Goal: Share content: Share content

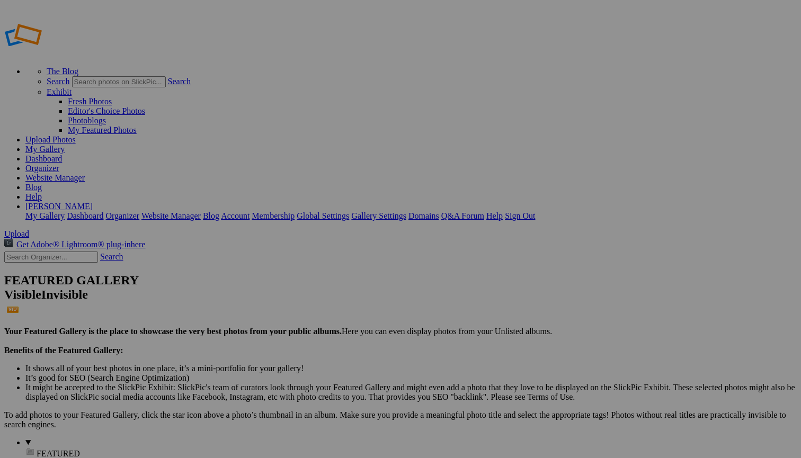
click at [303, 270] on span "Yes" at bounding box center [297, 269] width 12 height 9
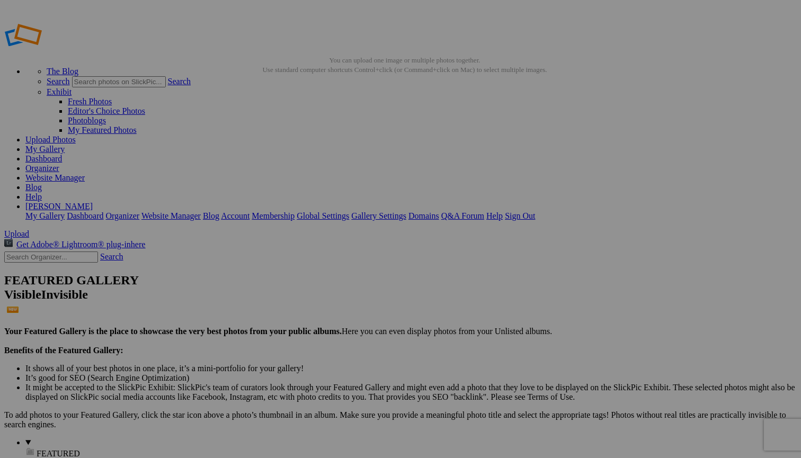
click at [303, 270] on span "Yes" at bounding box center [297, 269] width 12 height 9
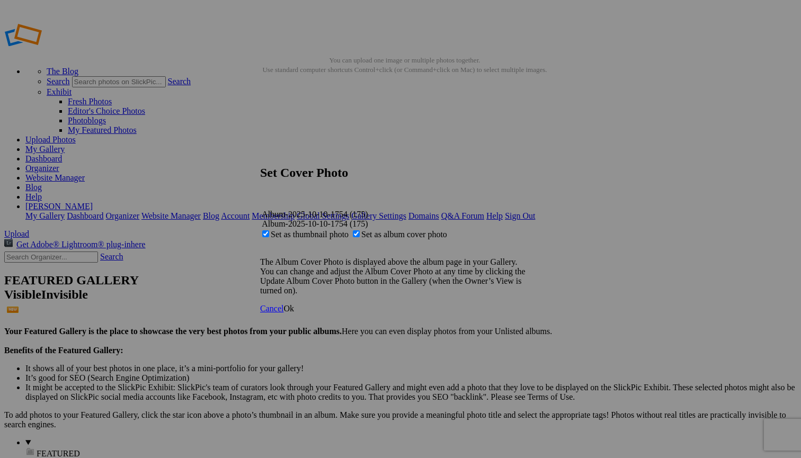
click at [294, 313] on span "Ok" at bounding box center [288, 308] width 11 height 9
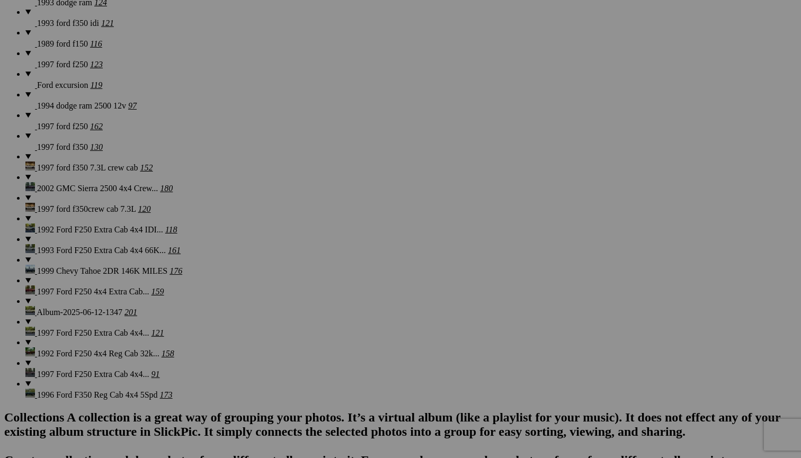
scroll to position [980, 0]
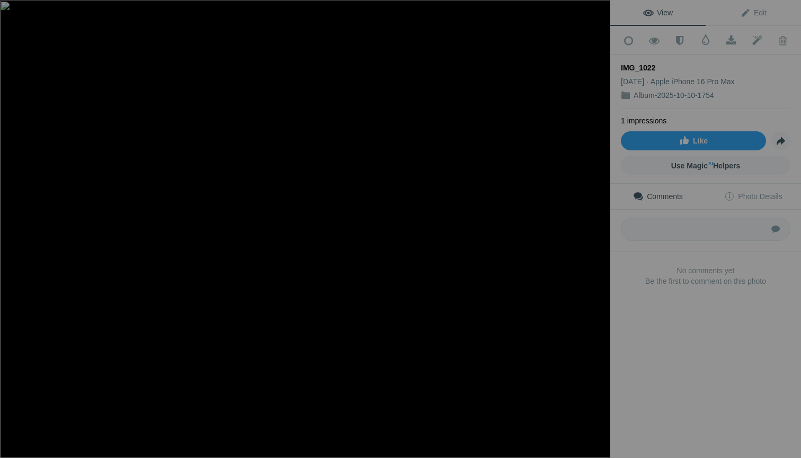
click at [600, 12] on div at bounding box center [598, 11] width 23 height 23
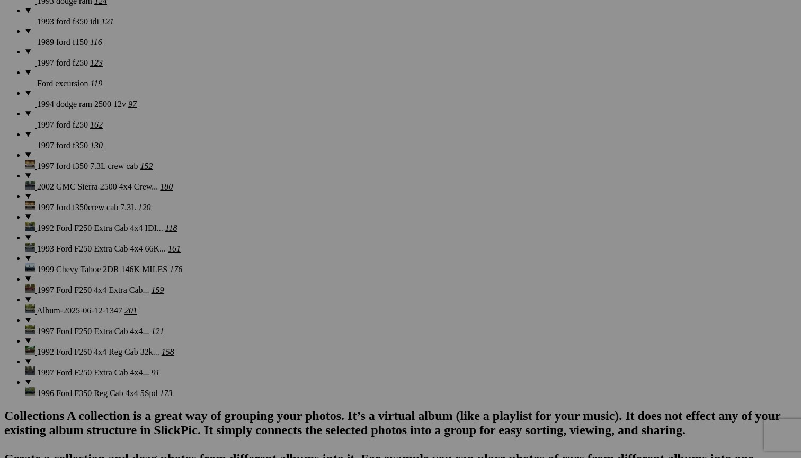
click at [330, 298] on span "Yes" at bounding box center [324, 298] width 12 height 9
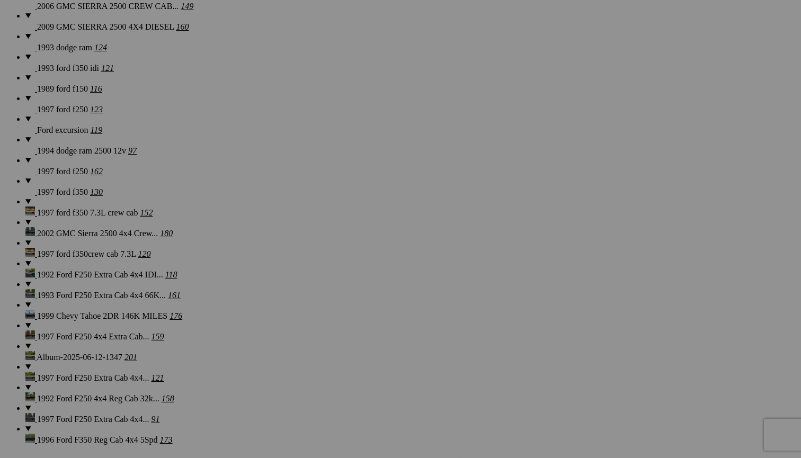
scroll to position [860, 0]
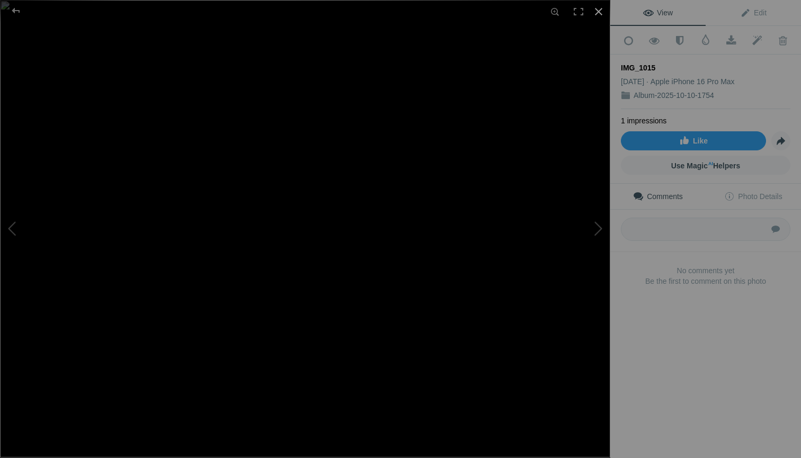
click at [601, 10] on div at bounding box center [598, 11] width 23 height 23
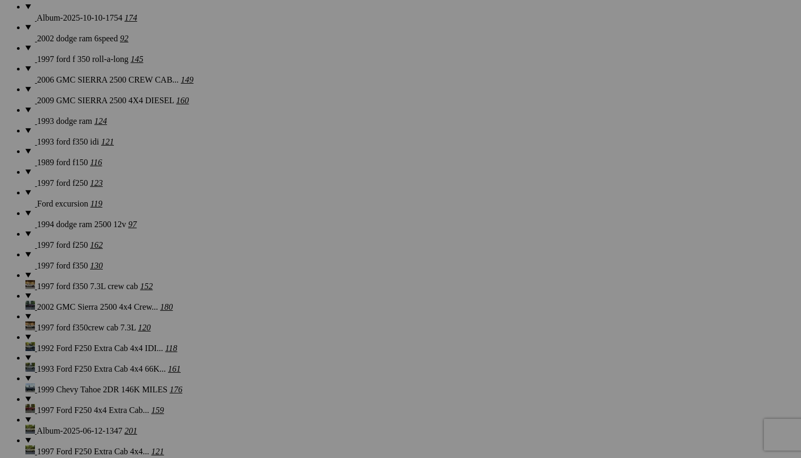
click at [330, 299] on span "Yes" at bounding box center [324, 298] width 12 height 9
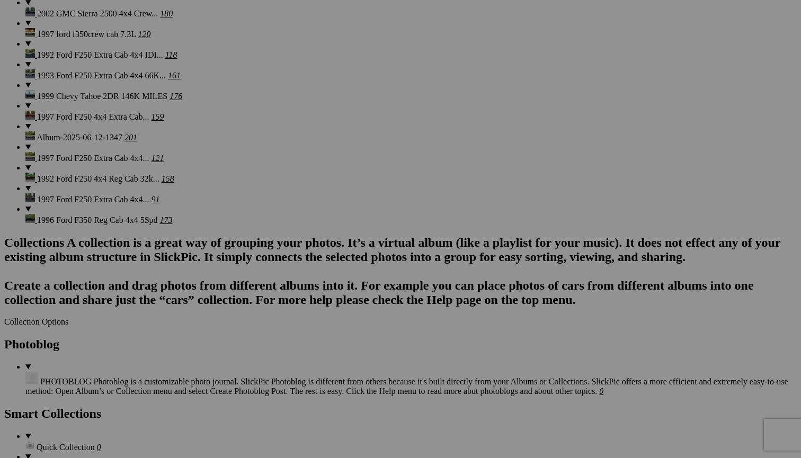
scroll to position [1157, 0]
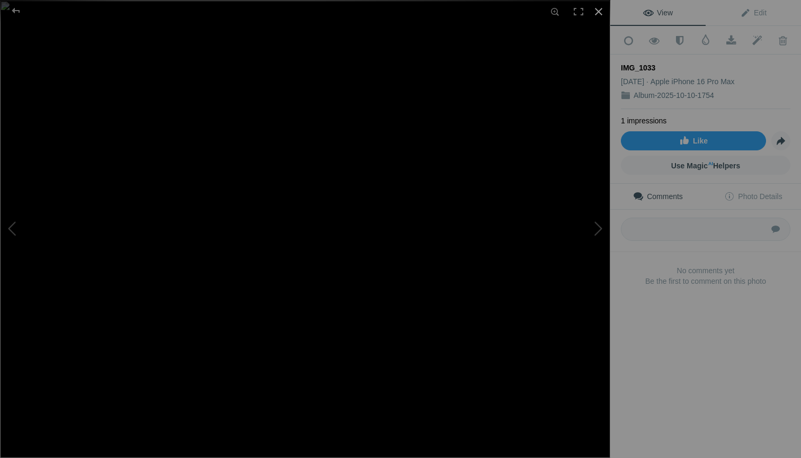
click at [600, 12] on div at bounding box center [598, 11] width 23 height 23
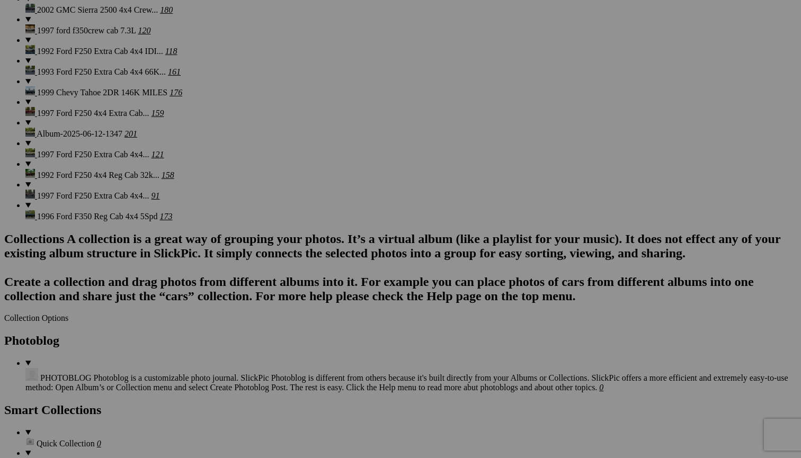
click at [330, 298] on span "Yes" at bounding box center [324, 298] width 12 height 9
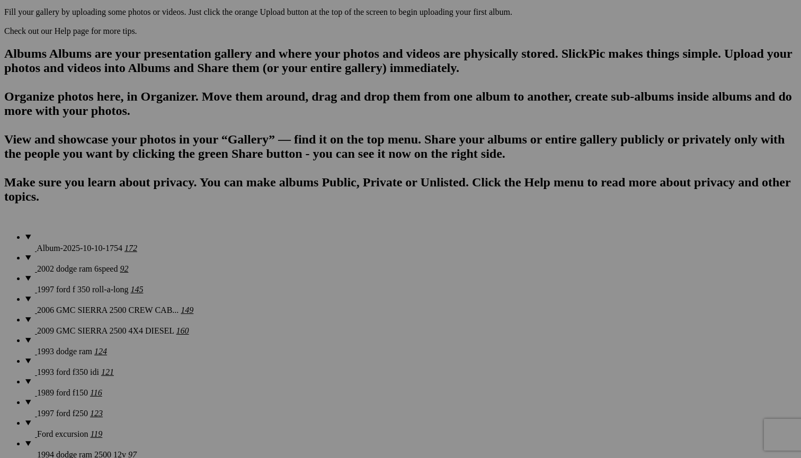
scroll to position [619, 0]
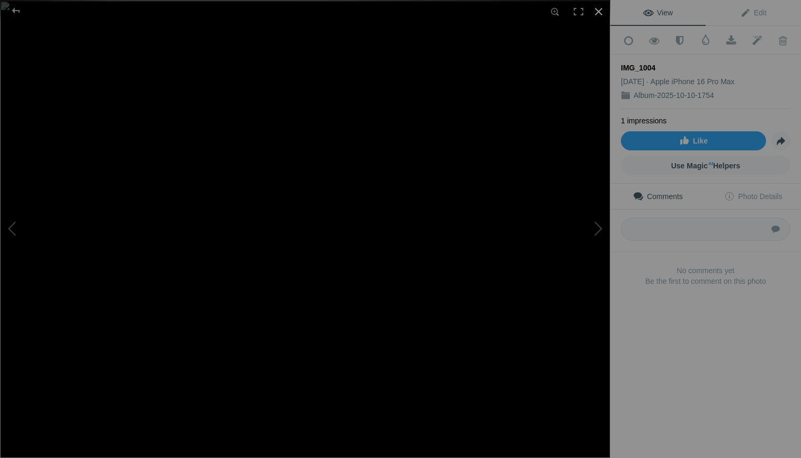
click at [599, 12] on div at bounding box center [598, 11] width 23 height 23
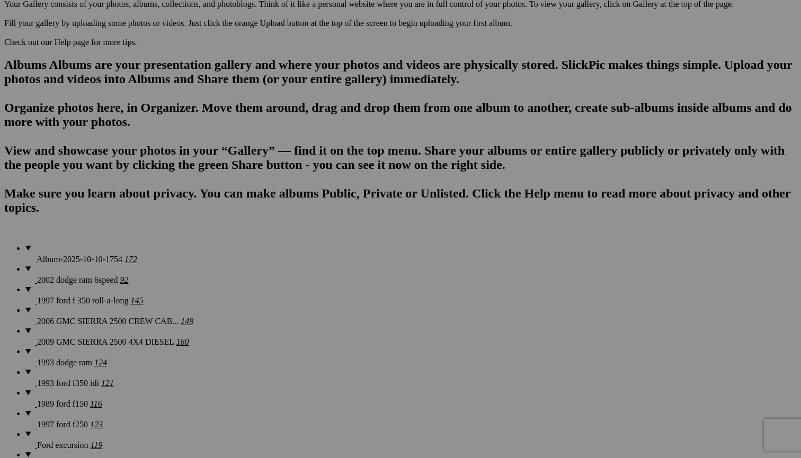
click at [330, 297] on span "Yes" at bounding box center [324, 298] width 12 height 9
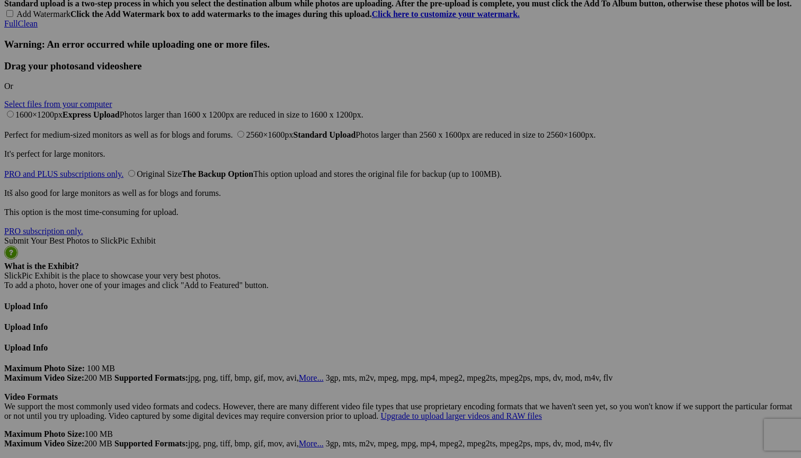
scroll to position [2777, 0]
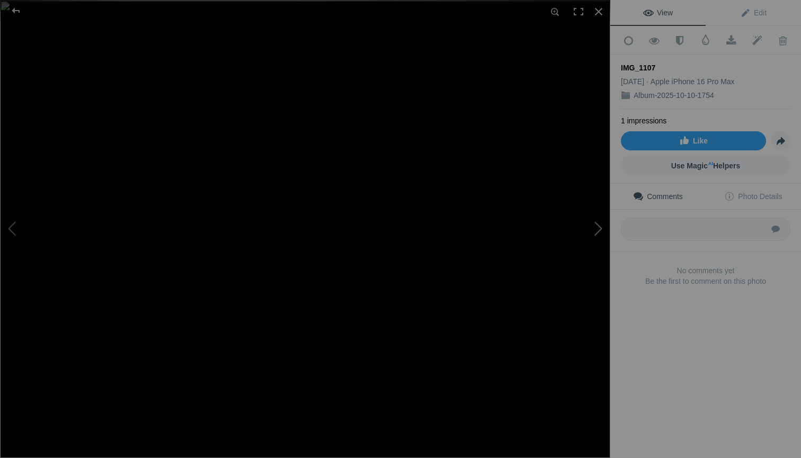
click at [597, 228] on button at bounding box center [570, 229] width 79 height 165
click at [598, 226] on button at bounding box center [570, 229] width 79 height 165
click at [600, 228] on button at bounding box center [570, 229] width 79 height 165
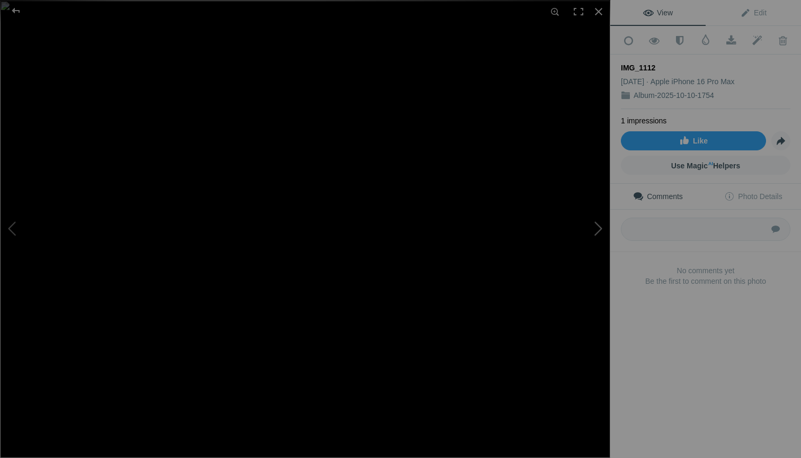
click at [600, 228] on button at bounding box center [570, 229] width 79 height 165
click at [598, 228] on button at bounding box center [570, 229] width 79 height 165
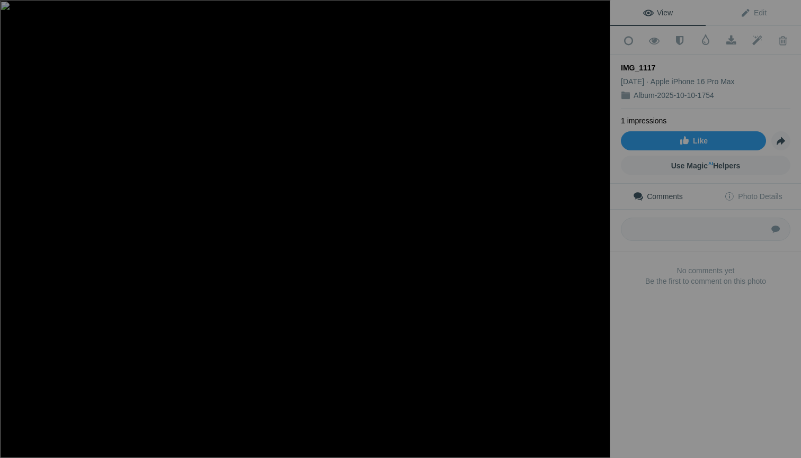
click at [598, 228] on button at bounding box center [570, 229] width 79 height 165
click at [600, 229] on button at bounding box center [570, 229] width 79 height 165
click at [597, 229] on button at bounding box center [570, 229] width 79 height 165
click at [599, 227] on button at bounding box center [570, 229] width 79 height 165
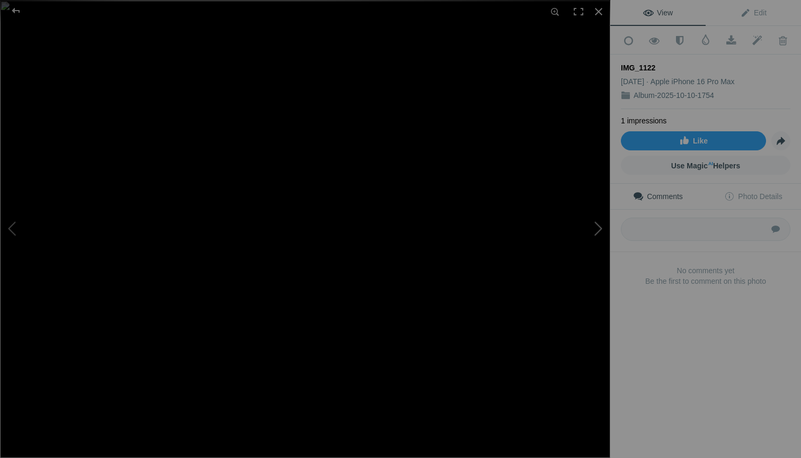
click at [599, 227] on button at bounding box center [570, 229] width 79 height 165
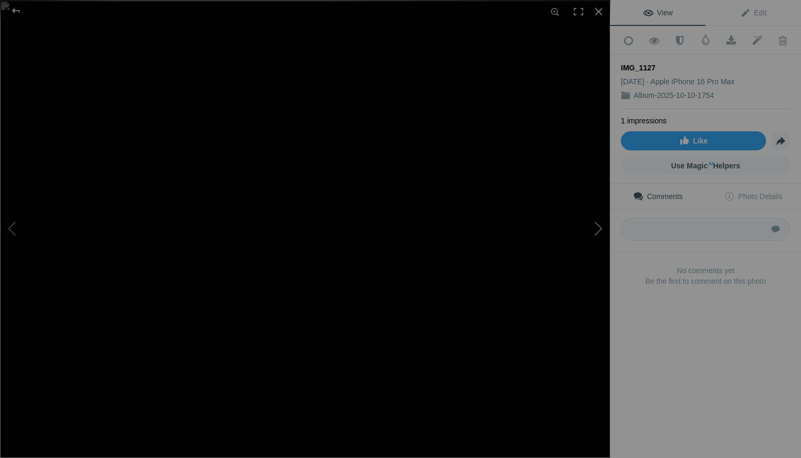
click at [599, 228] on button at bounding box center [570, 229] width 79 height 165
click at [598, 10] on div at bounding box center [598, 11] width 23 height 23
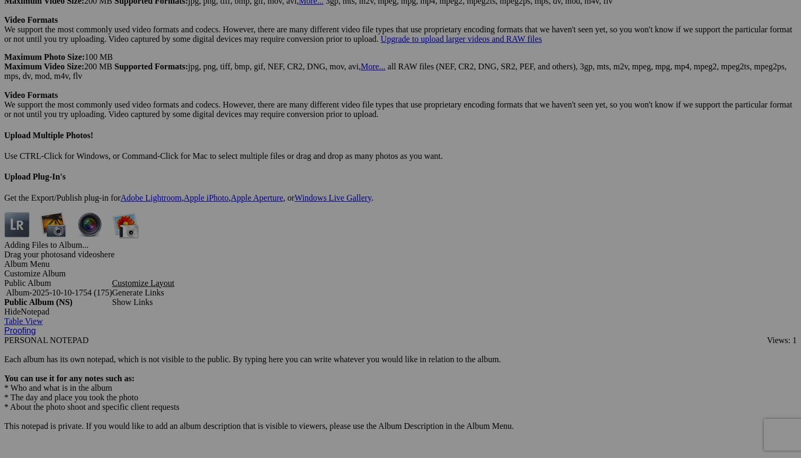
scroll to position [3218, 0]
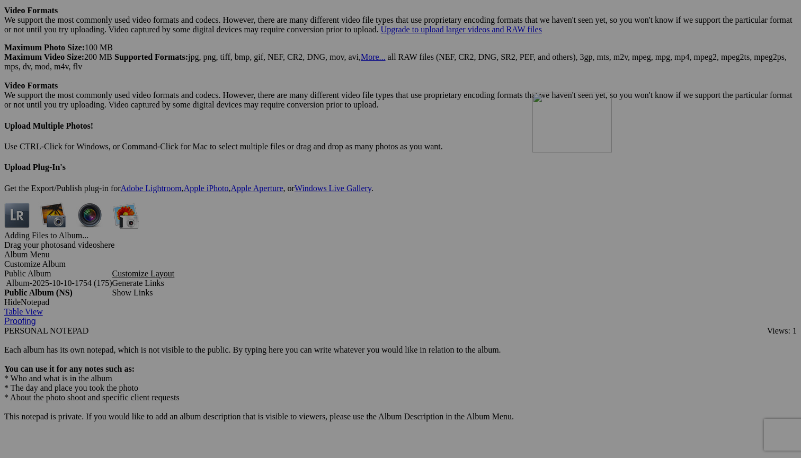
drag, startPoint x: 214, startPoint y: 316, endPoint x: 647, endPoint y: 177, distance: 454.4
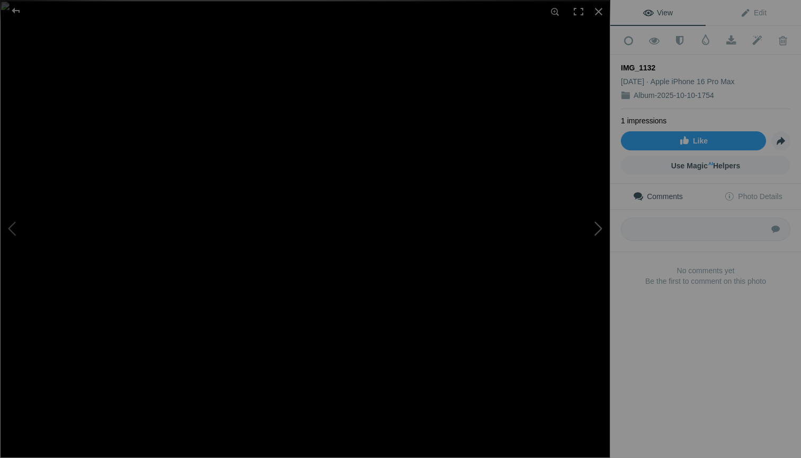
click at [598, 229] on button at bounding box center [570, 229] width 79 height 165
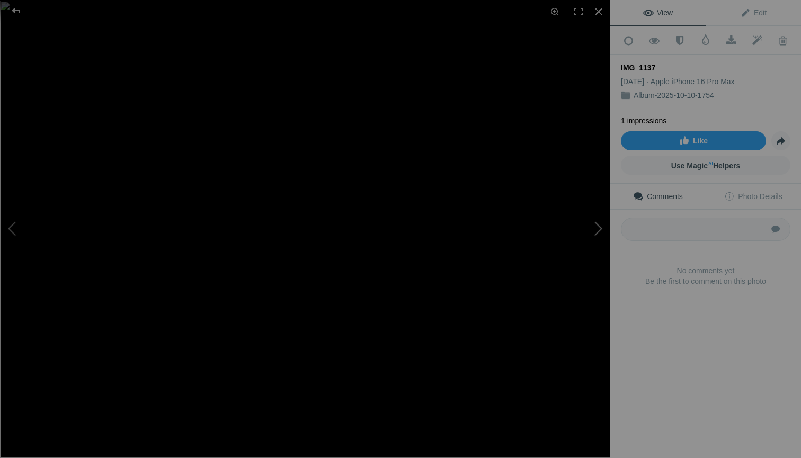
click at [598, 230] on button at bounding box center [570, 229] width 79 height 165
click at [599, 229] on button at bounding box center [570, 229] width 79 height 165
click at [600, 229] on button at bounding box center [570, 229] width 79 height 165
click at [598, 230] on button at bounding box center [570, 229] width 79 height 165
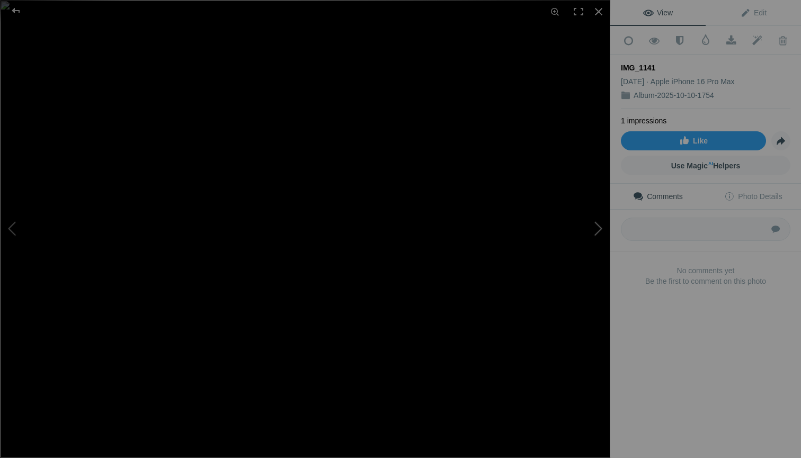
click at [598, 230] on button at bounding box center [570, 229] width 79 height 165
click at [597, 228] on button at bounding box center [570, 229] width 79 height 165
click at [598, 229] on button at bounding box center [570, 229] width 79 height 165
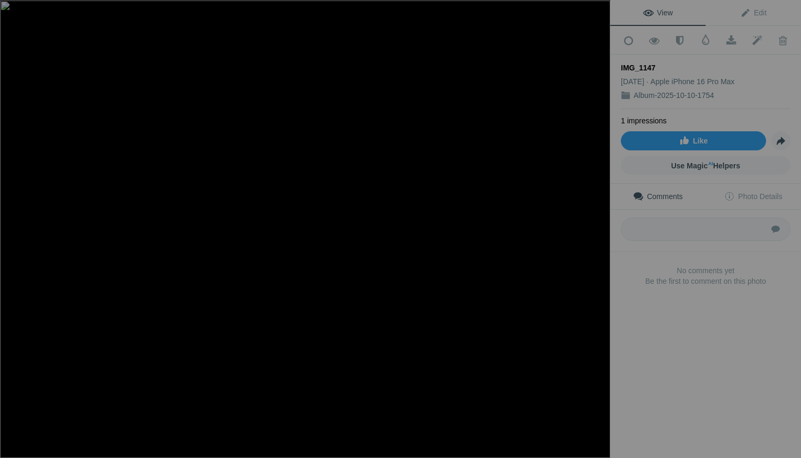
click at [598, 229] on button at bounding box center [570, 229] width 79 height 165
click at [595, 10] on div at bounding box center [598, 11] width 23 height 23
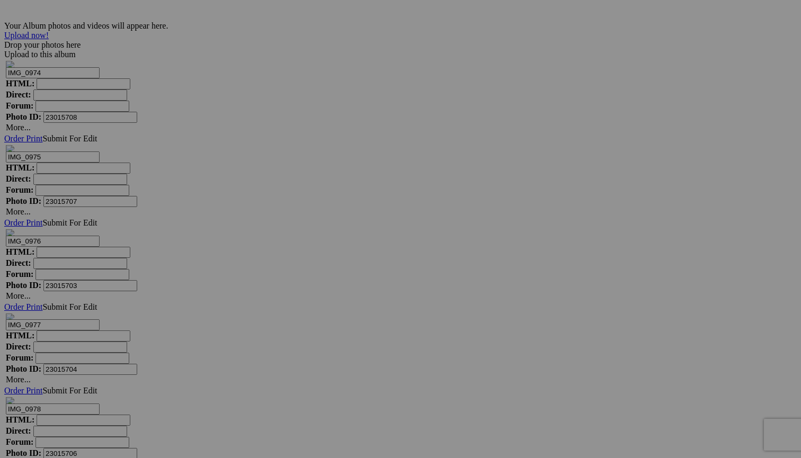
scroll to position [0, 0]
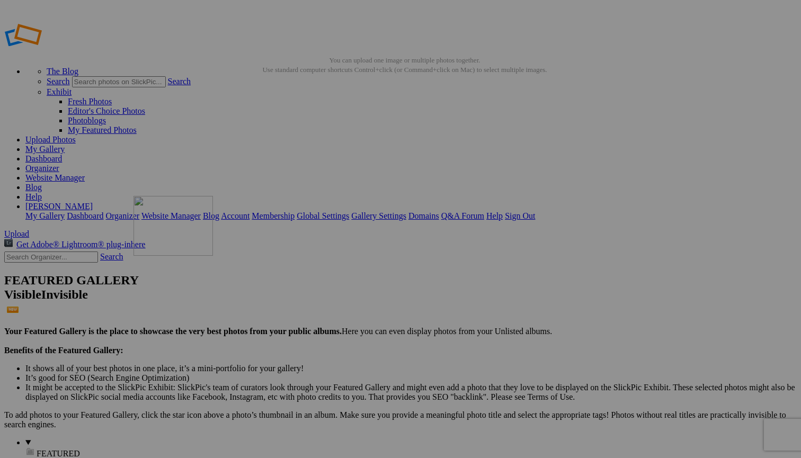
drag, startPoint x: 218, startPoint y: 335, endPoint x: 284, endPoint y: 272, distance: 91.4
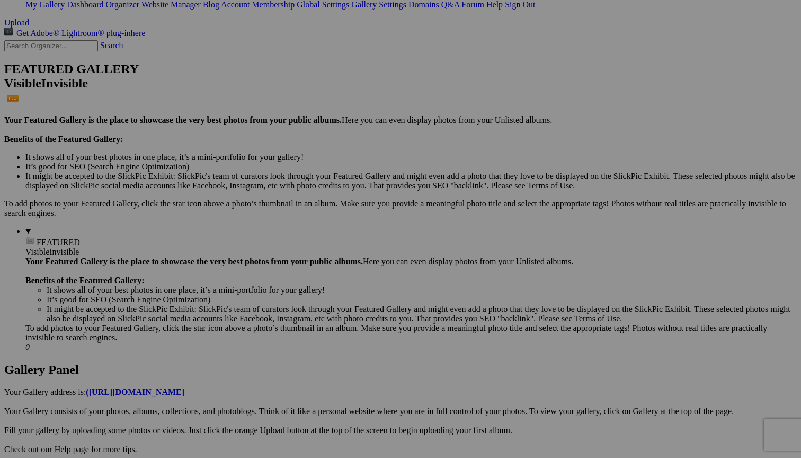
scroll to position [228, 0]
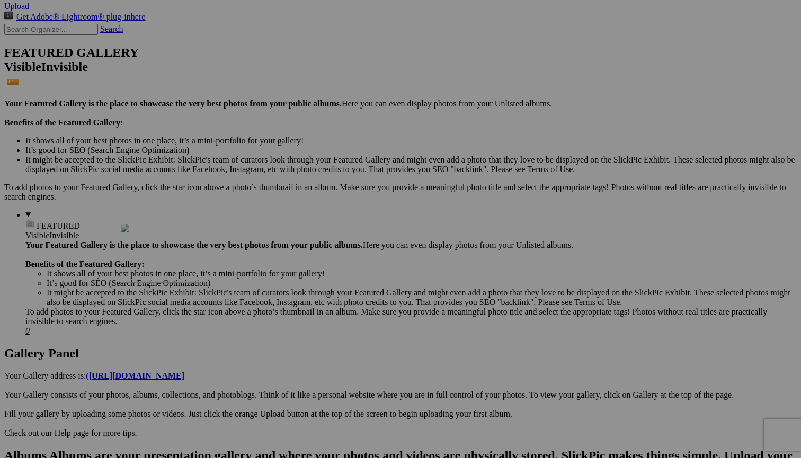
drag, startPoint x: 298, startPoint y: 94, endPoint x: 272, endPoint y: 315, distance: 222.8
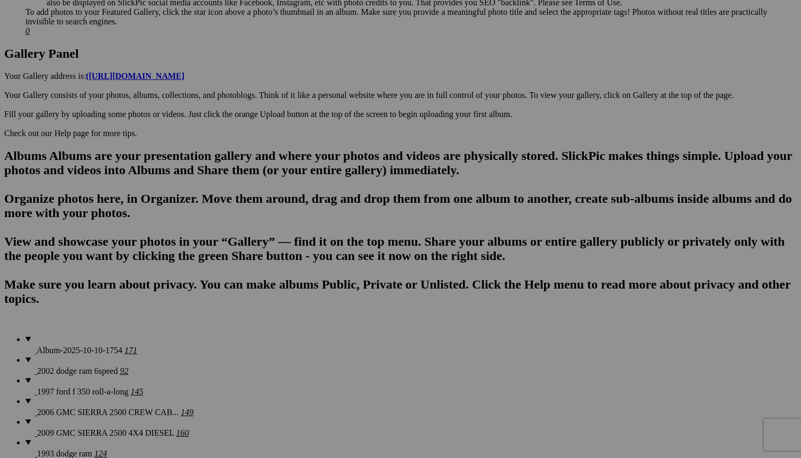
scroll to position [519, 0]
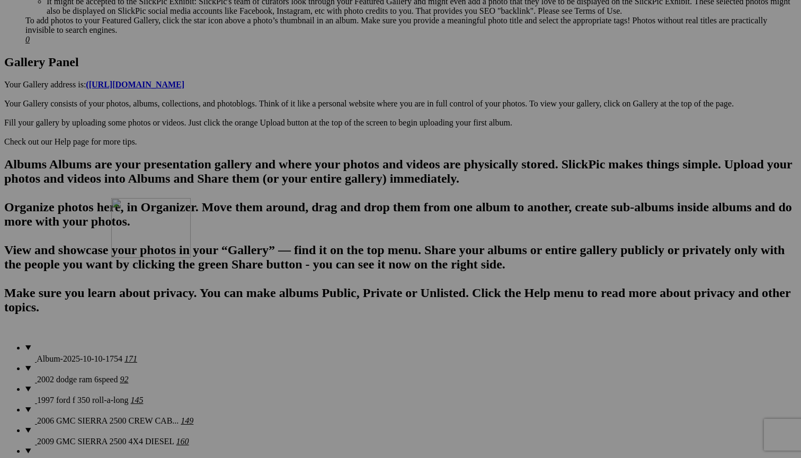
drag, startPoint x: 291, startPoint y: 75, endPoint x: 261, endPoint y: 301, distance: 227.6
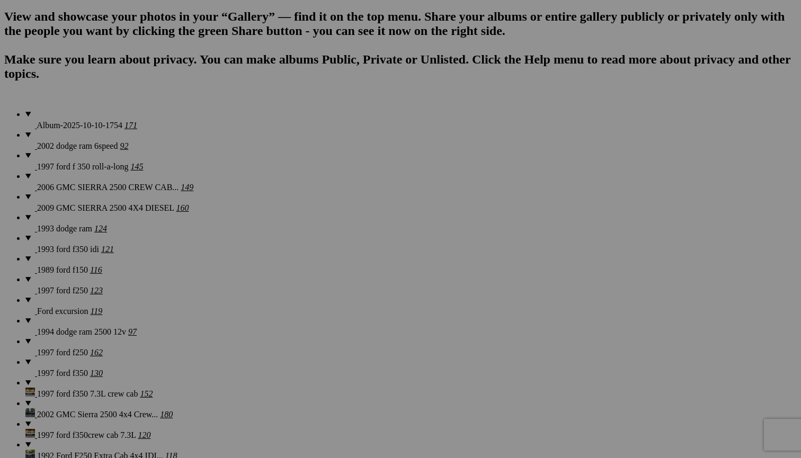
scroll to position [762, 0]
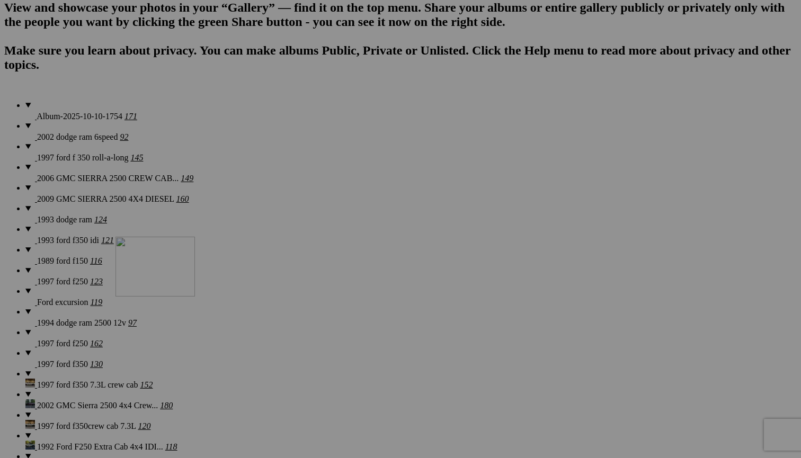
drag, startPoint x: 291, startPoint y: 85, endPoint x: 268, endPoint y: 329, distance: 245.2
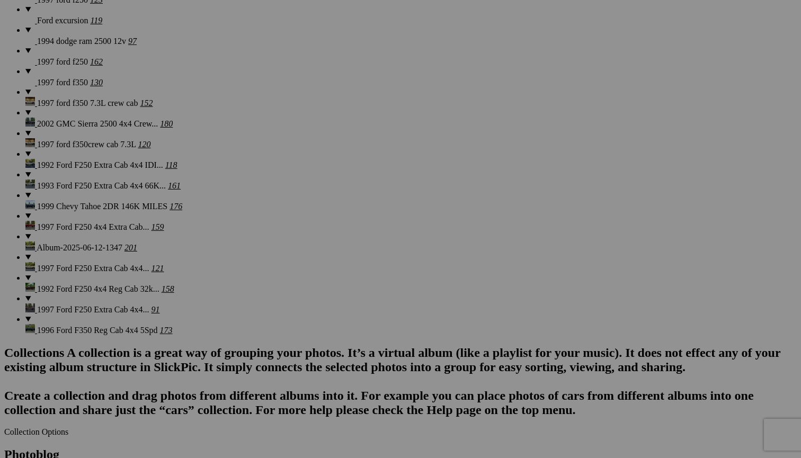
scroll to position [1035, 0]
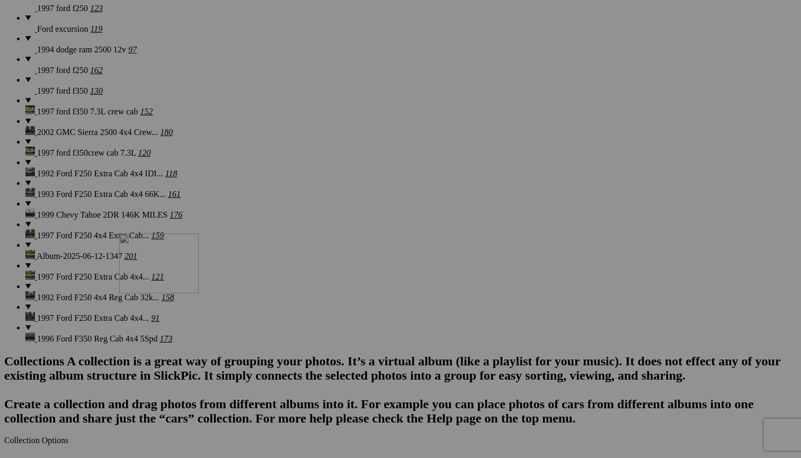
drag, startPoint x: 293, startPoint y: 84, endPoint x: 272, endPoint y: 326, distance: 242.5
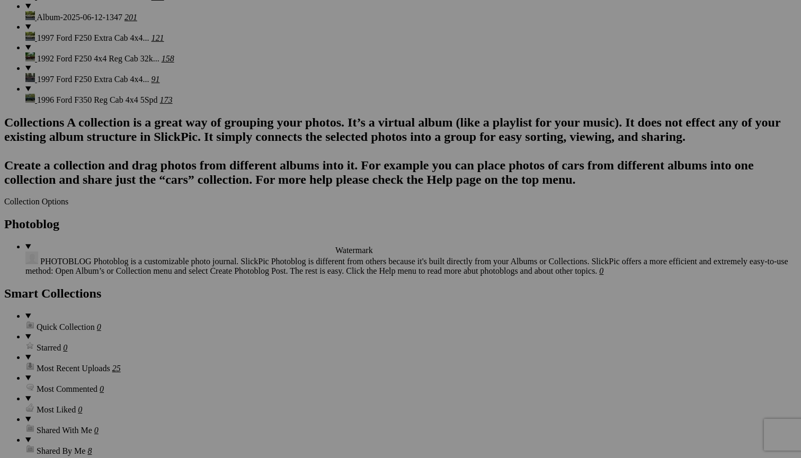
scroll to position [1272, 0]
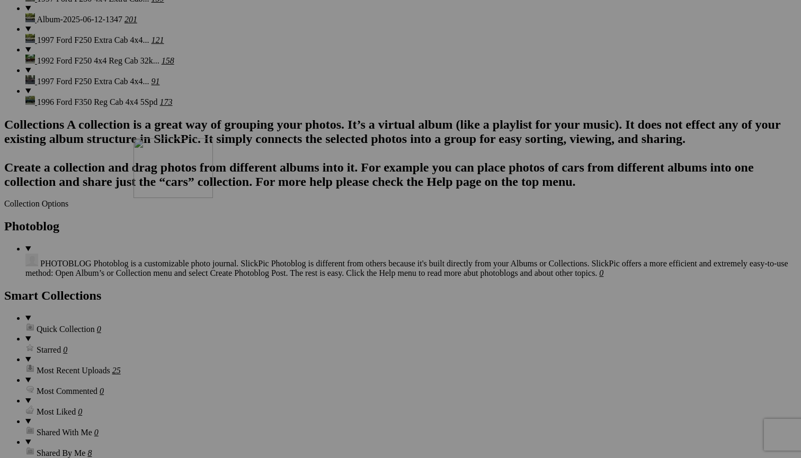
drag, startPoint x: 302, startPoint y: 112, endPoint x: 285, endPoint y: 230, distance: 119.9
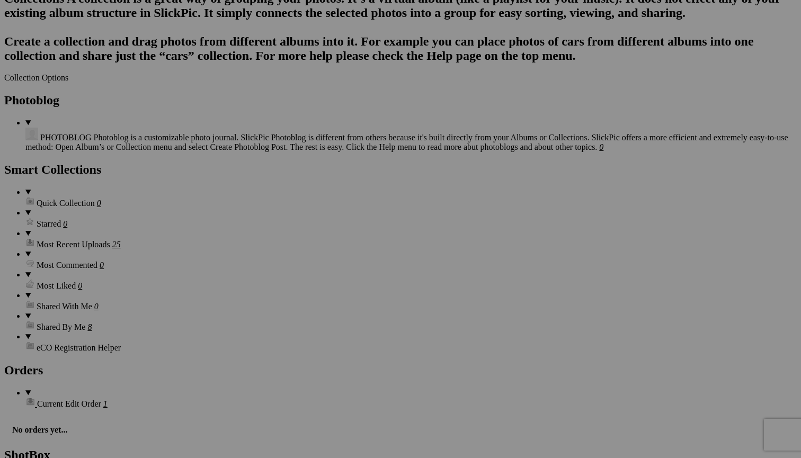
scroll to position [1391, 0]
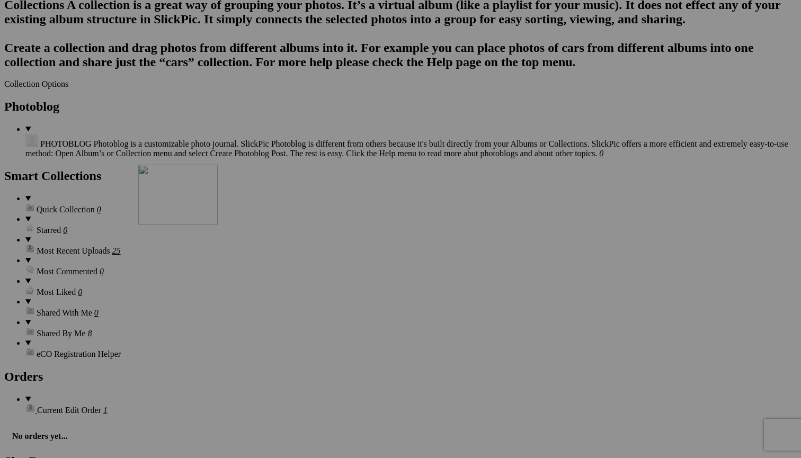
drag, startPoint x: 296, startPoint y: 129, endPoint x: 291, endPoint y: 257, distance: 127.7
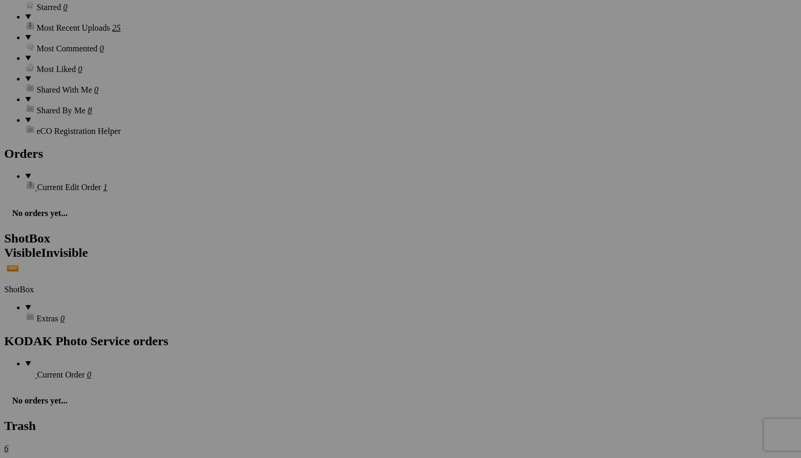
scroll to position [1526, 0]
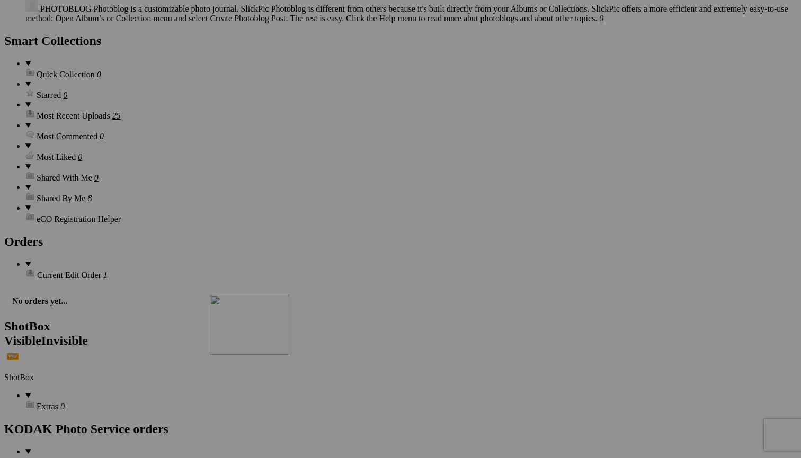
drag, startPoint x: 288, startPoint y: 124, endPoint x: 362, endPoint y: 387, distance: 273.6
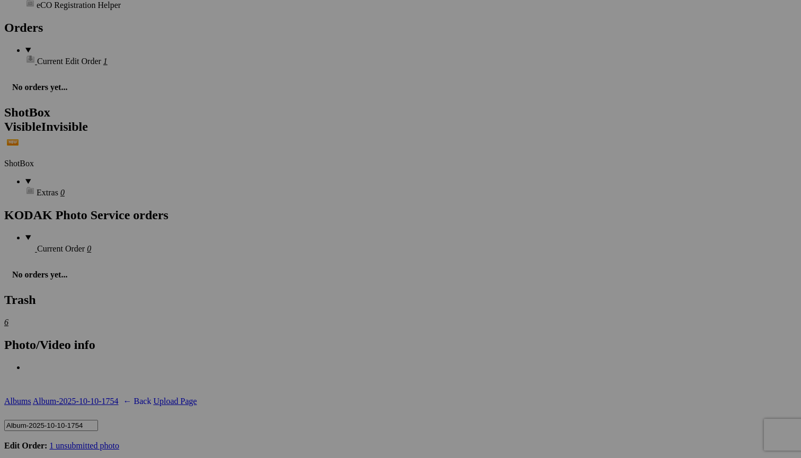
scroll to position [1742, 0]
drag, startPoint x: 379, startPoint y: 180, endPoint x: 371, endPoint y: 300, distance: 119.9
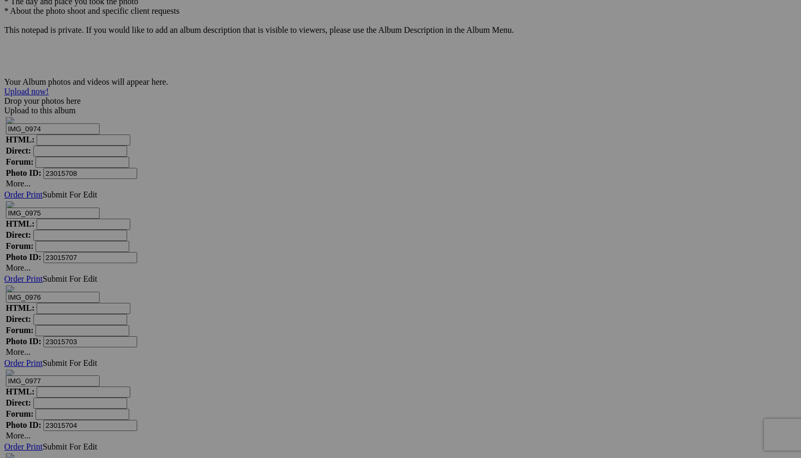
scroll to position [3604, 0]
drag, startPoint x: 300, startPoint y: 342, endPoint x: 277, endPoint y: 86, distance: 256.3
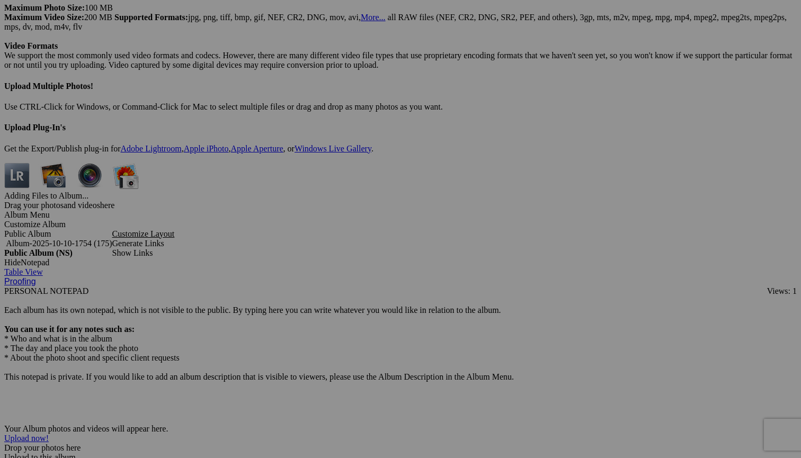
scroll to position [3243, 0]
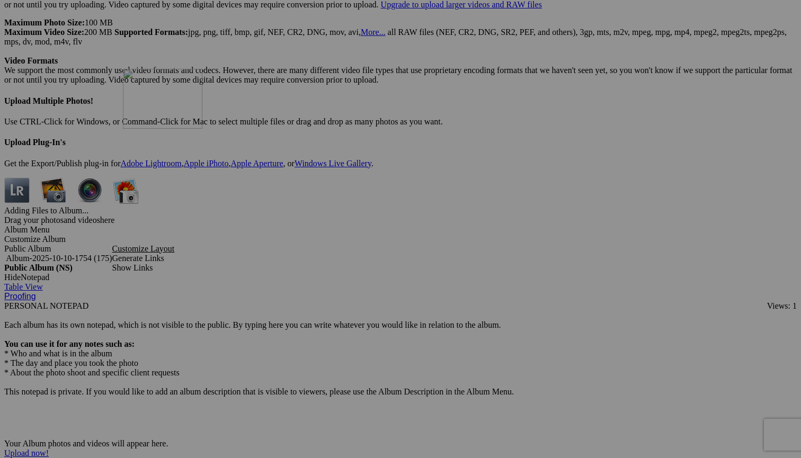
drag, startPoint x: 285, startPoint y: 415, endPoint x: 270, endPoint y: 159, distance: 256.8
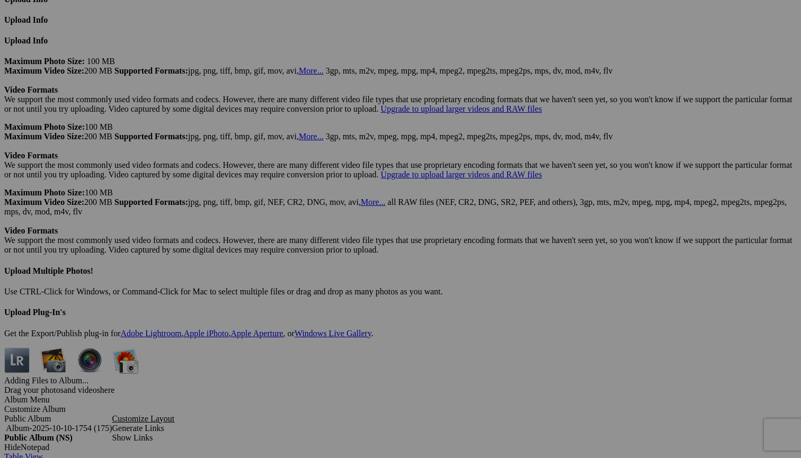
scroll to position [2946, 0]
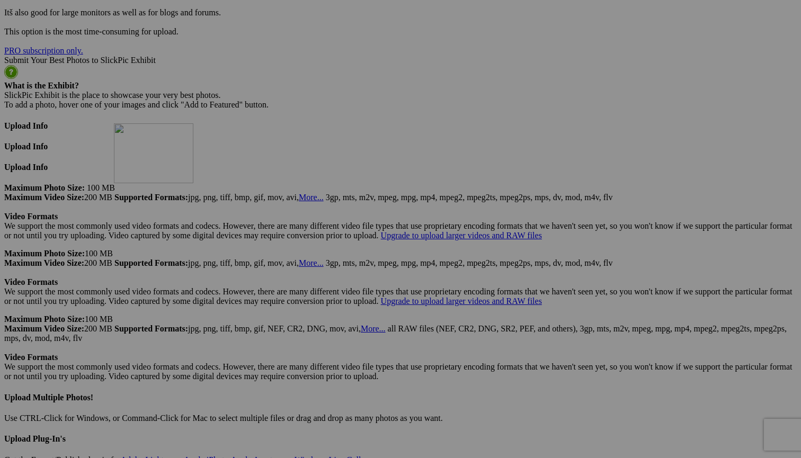
drag, startPoint x: 294, startPoint y: 442, endPoint x: 264, endPoint y: 195, distance: 248.2
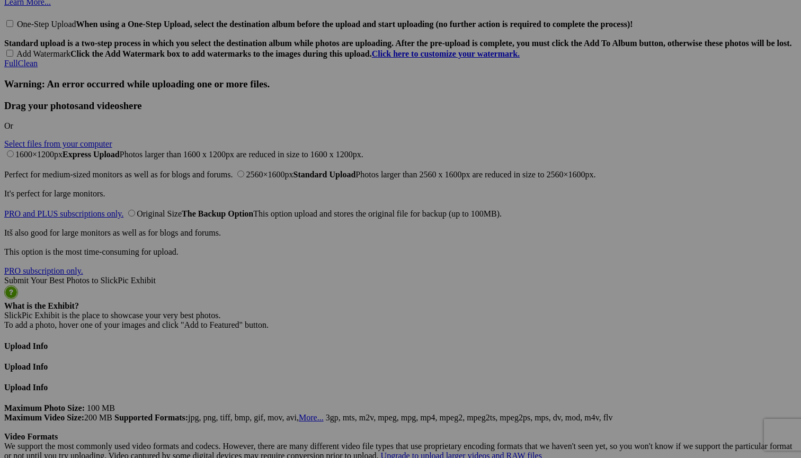
scroll to position [2711, 0]
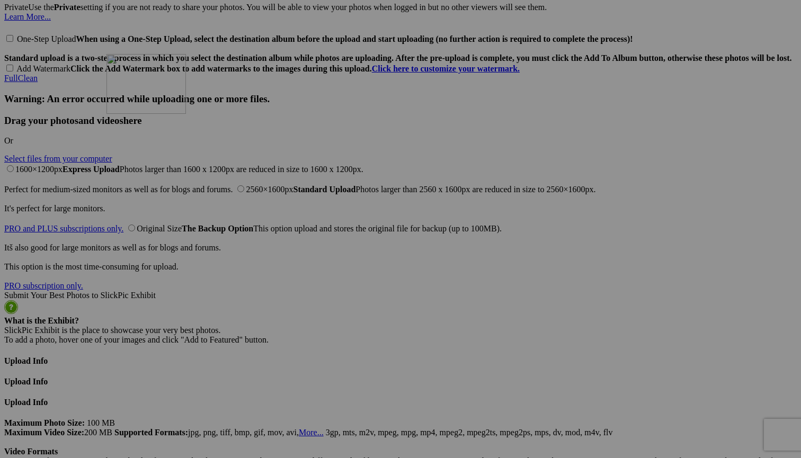
drag, startPoint x: 297, startPoint y: 422, endPoint x: 259, endPoint y: 144, distance: 280.1
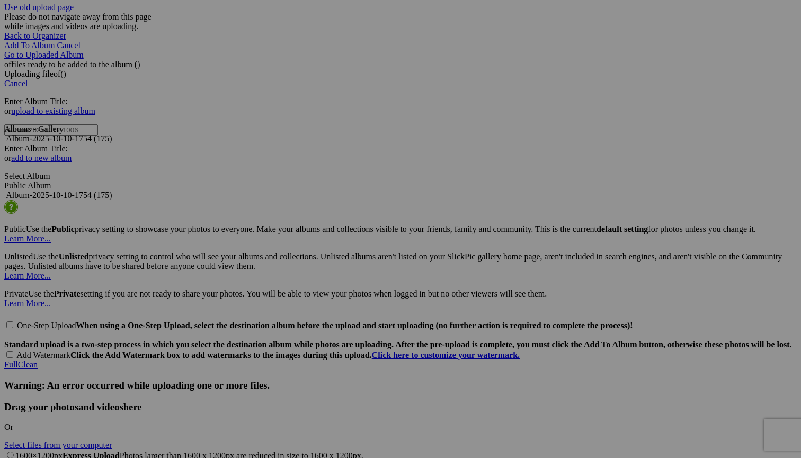
scroll to position [2424, 0]
drag, startPoint x: 297, startPoint y: 428, endPoint x: 263, endPoint y: 171, distance: 260.1
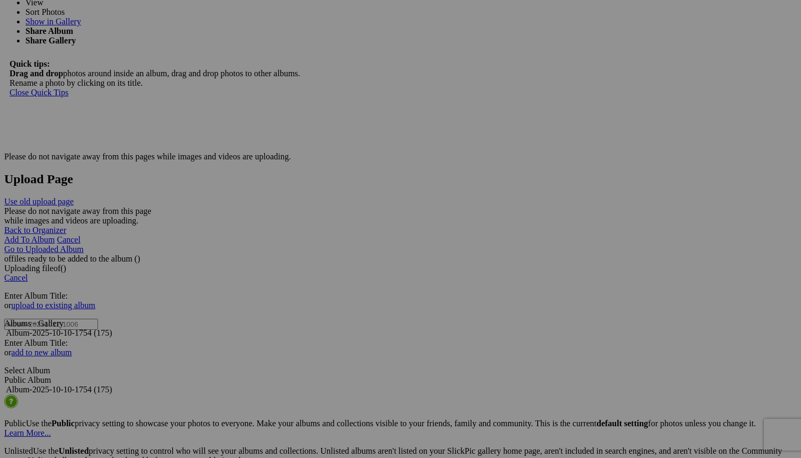
scroll to position [2221, 0]
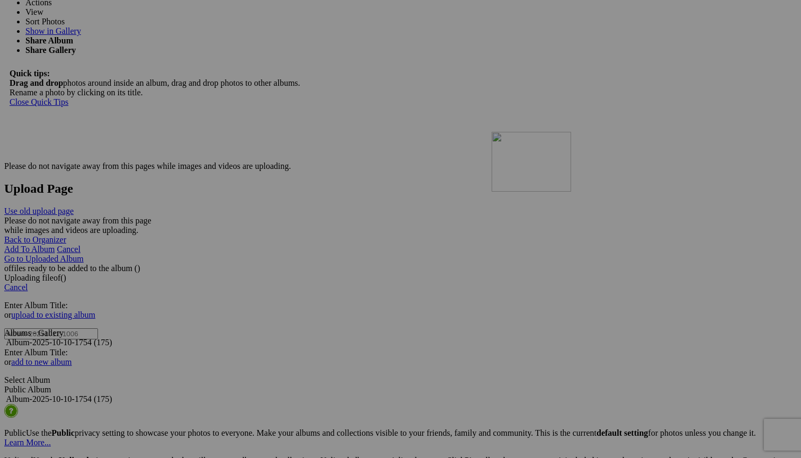
drag, startPoint x: 291, startPoint y: 366, endPoint x: 644, endPoint y: 224, distance: 380.7
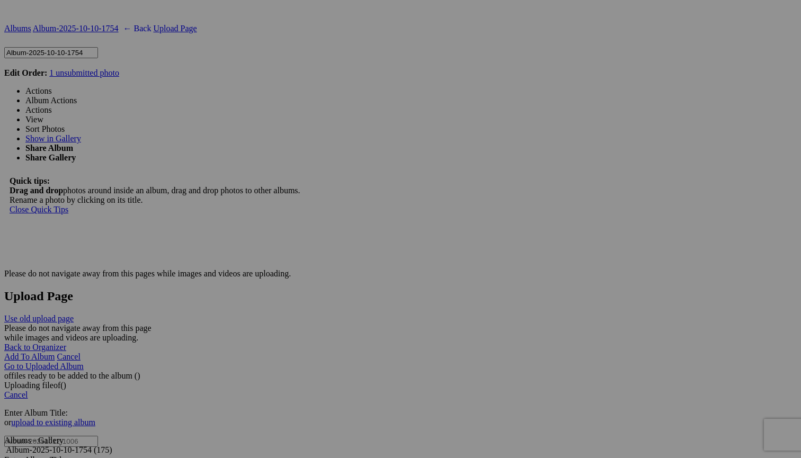
scroll to position [2112, 0]
drag, startPoint x: 665, startPoint y: 344, endPoint x: 449, endPoint y: 326, distance: 216.8
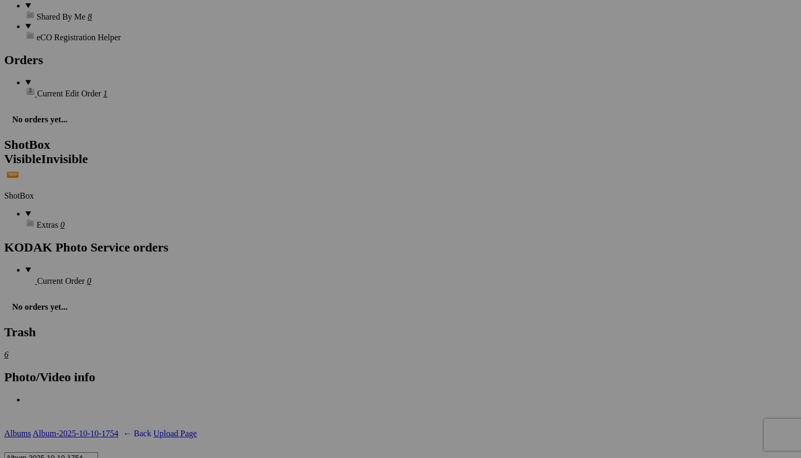
scroll to position [1693, 0]
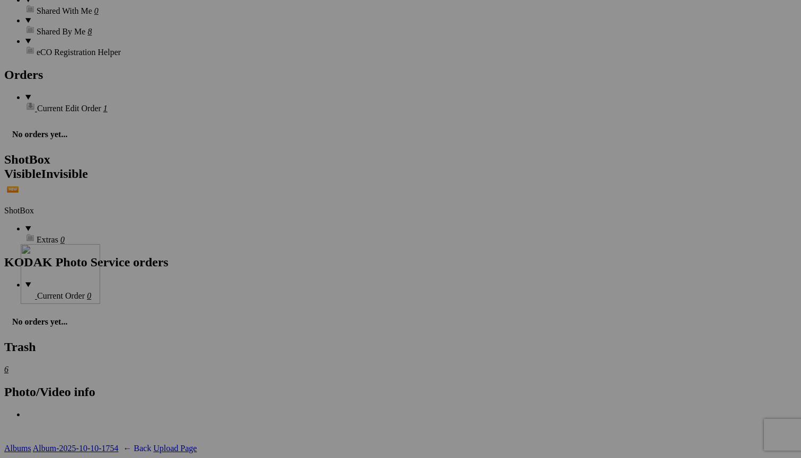
drag, startPoint x: 390, startPoint y: 354, endPoint x: 173, endPoint y: 336, distance: 217.9
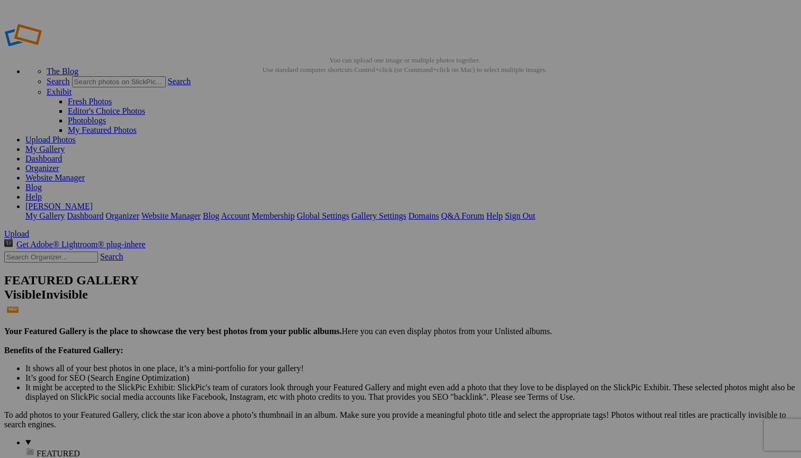
scroll to position [0, 0]
type input "1997 Ford F250 Extra Cab 4x4 7.3L Diesel"
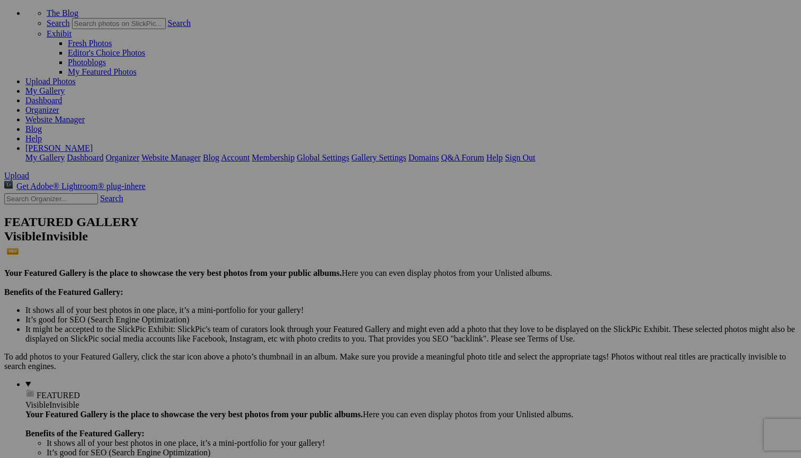
scroll to position [86, 0]
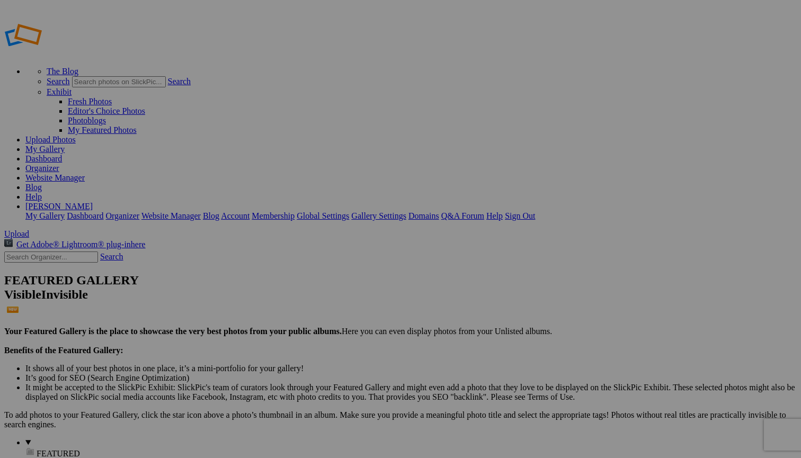
scroll to position [0, 0]
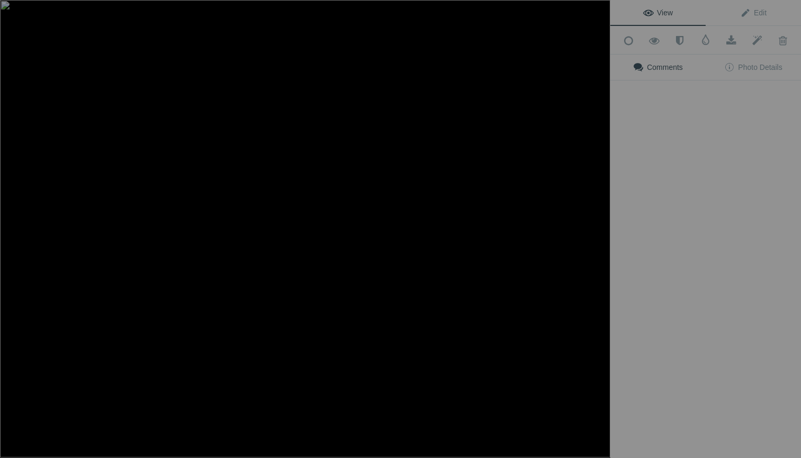
click at [600, 228] on button at bounding box center [570, 229] width 79 height 165
click at [13, 225] on button at bounding box center [39, 229] width 79 height 165
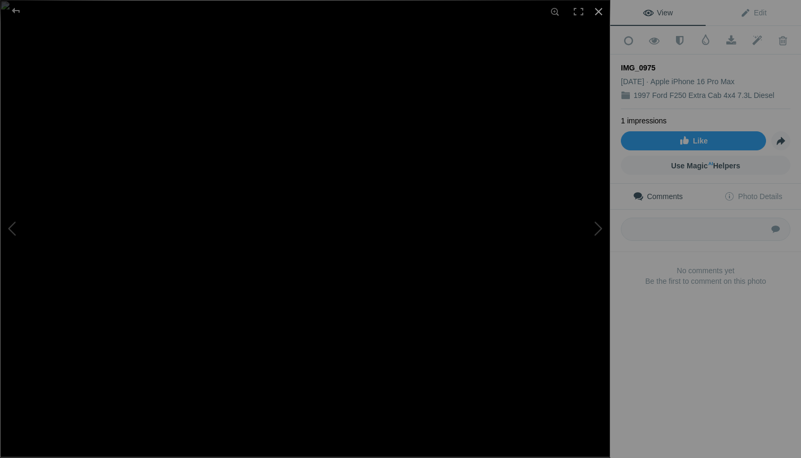
click at [600, 11] on div at bounding box center [598, 11] width 23 height 23
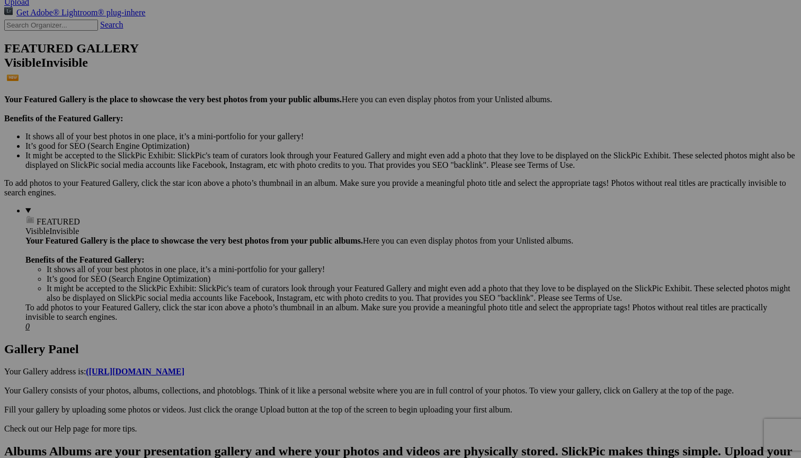
scroll to position [234, 0]
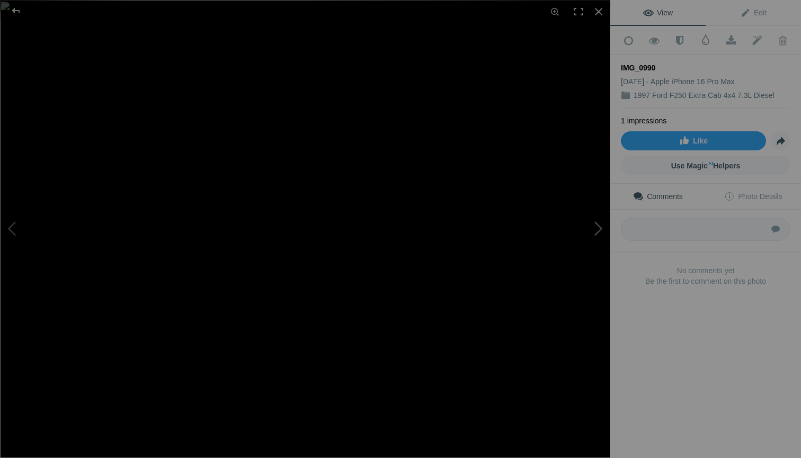
click at [600, 229] on button at bounding box center [570, 229] width 79 height 165
click at [597, 10] on div at bounding box center [598, 11] width 23 height 23
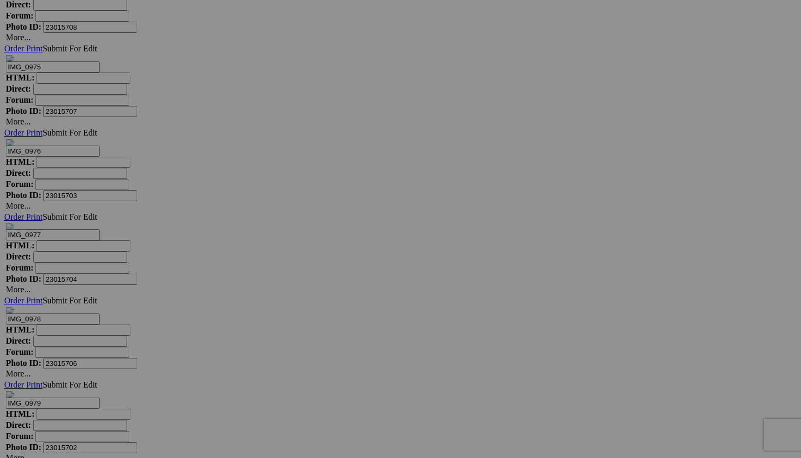
scroll to position [3604, 0]
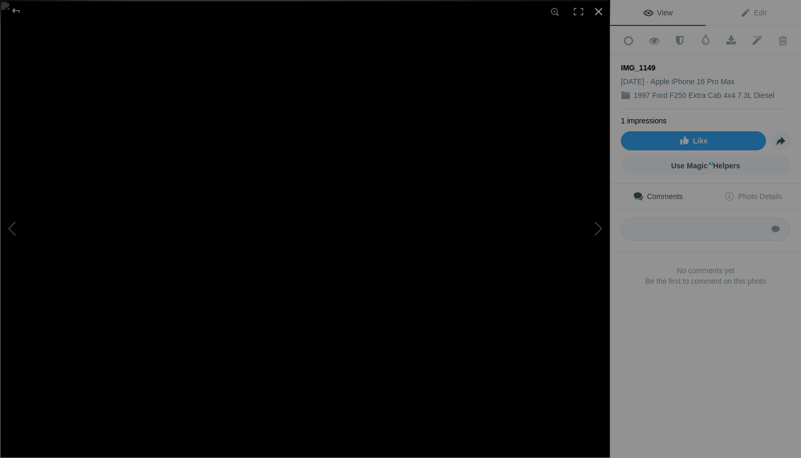
click at [600, 12] on div at bounding box center [598, 11] width 23 height 23
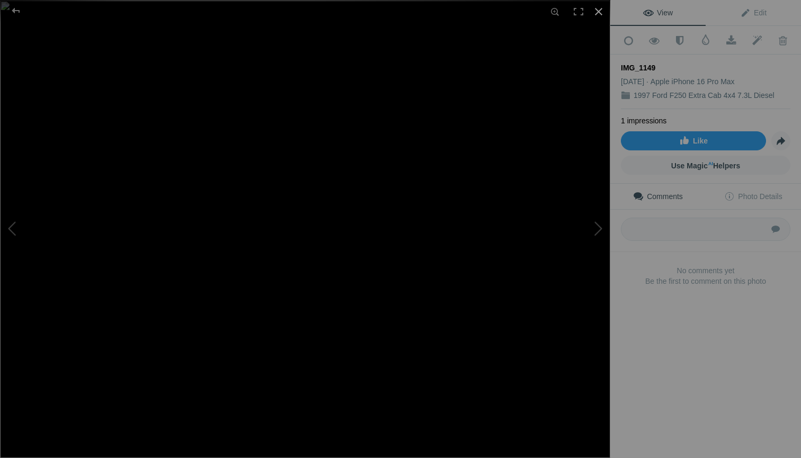
click at [600, 12] on div at bounding box center [598, 11] width 23 height 23
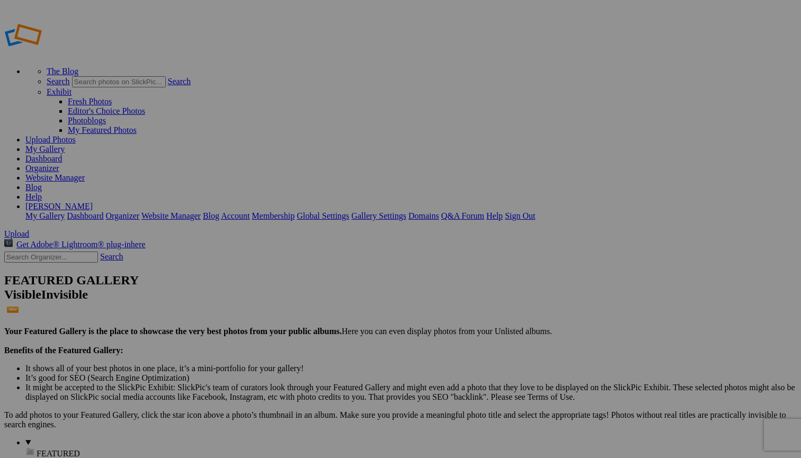
scroll to position [0, 0]
